Goal: Task Accomplishment & Management: Manage account settings

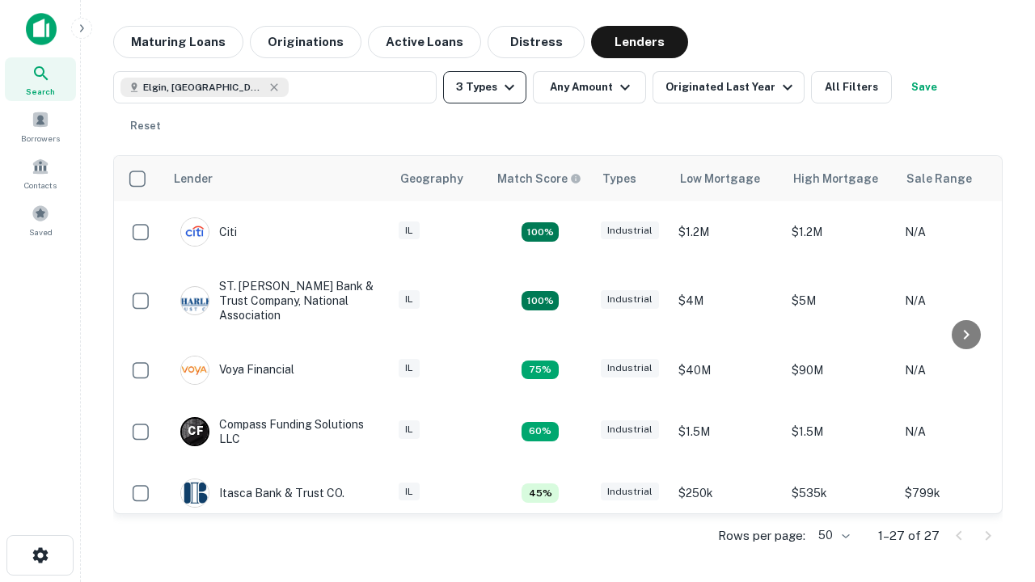
click at [485, 87] on button "3 Types" at bounding box center [484, 87] width 83 height 32
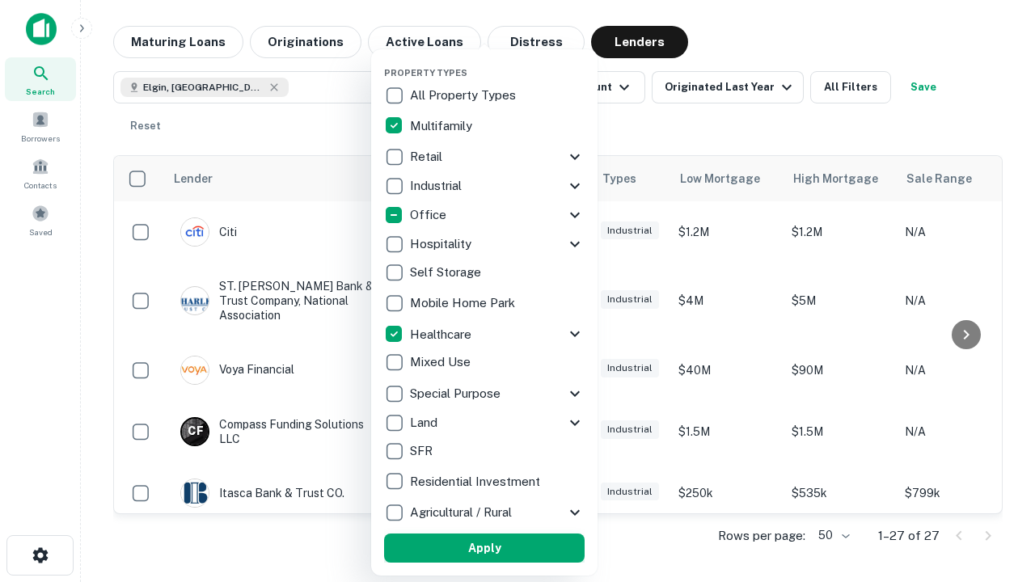
click at [485, 548] on button "Apply" at bounding box center [484, 548] width 201 height 29
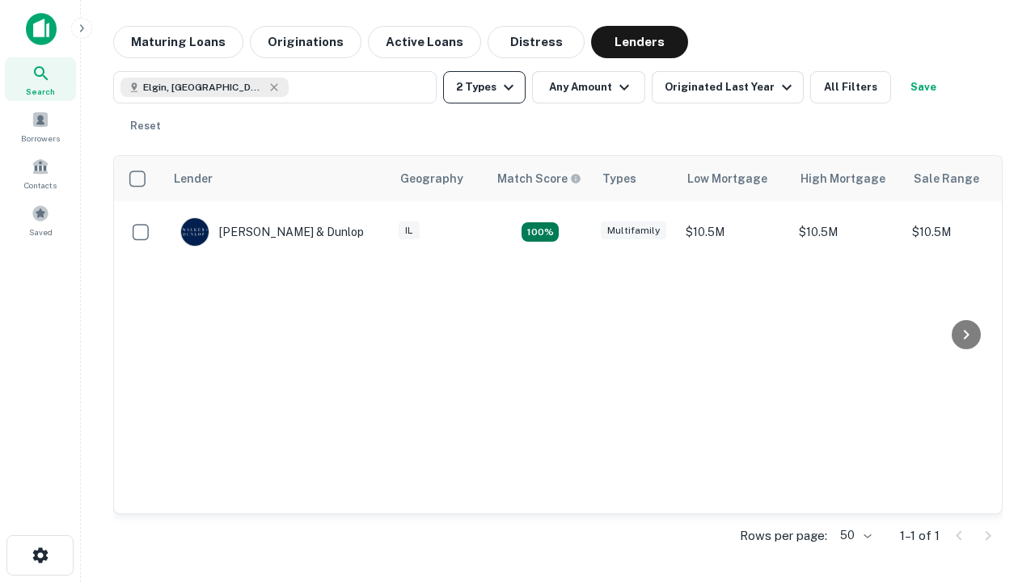
click at [485, 87] on button "2 Types" at bounding box center [484, 87] width 83 height 32
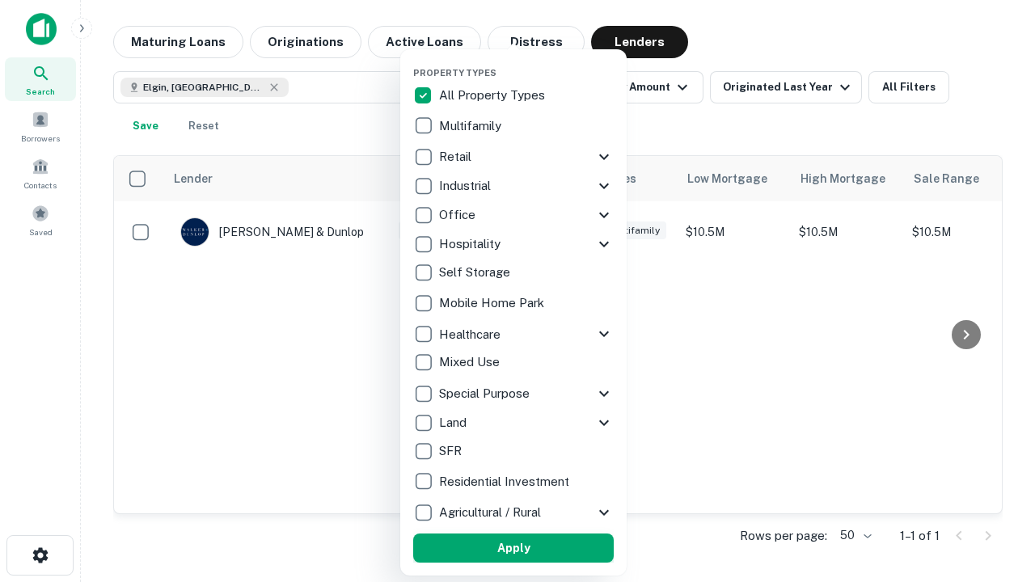
click at [514, 548] on button "Apply" at bounding box center [513, 548] width 201 height 29
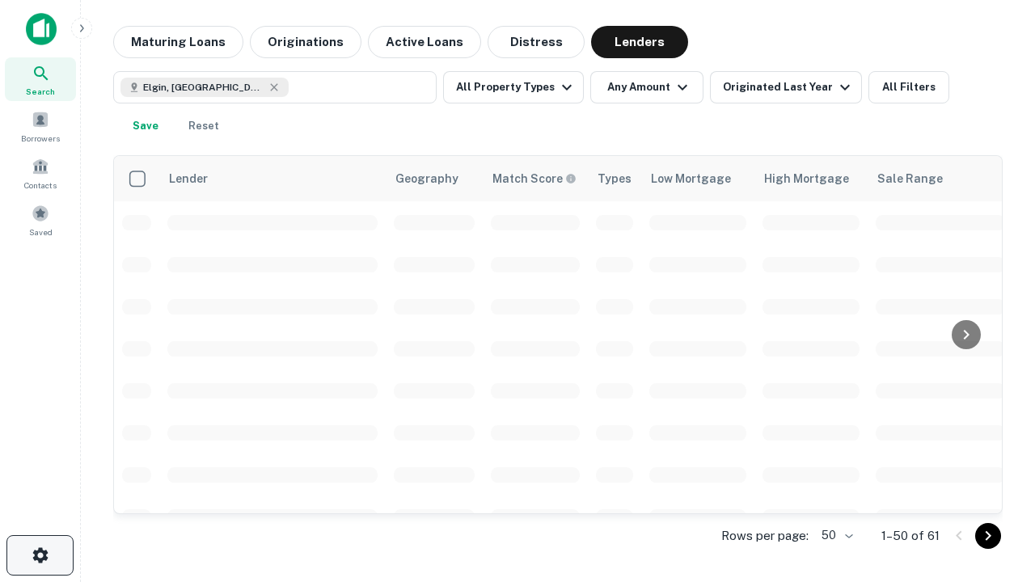
click at [40, 556] on icon "button" at bounding box center [40, 555] width 19 height 19
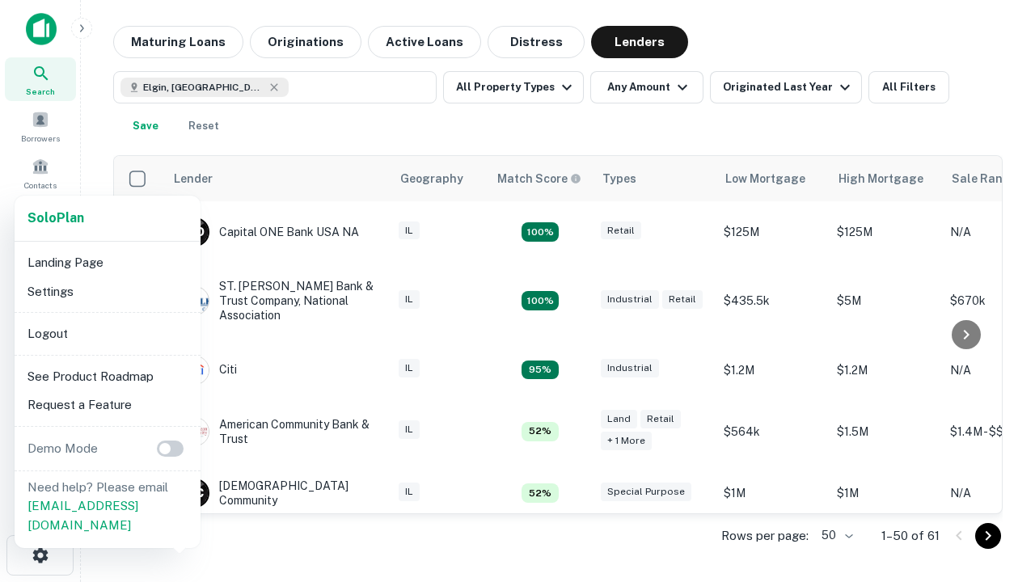
click at [107, 333] on li "Logout" at bounding box center [107, 333] width 173 height 29
